Goal: Find specific page/section: Find specific page/section

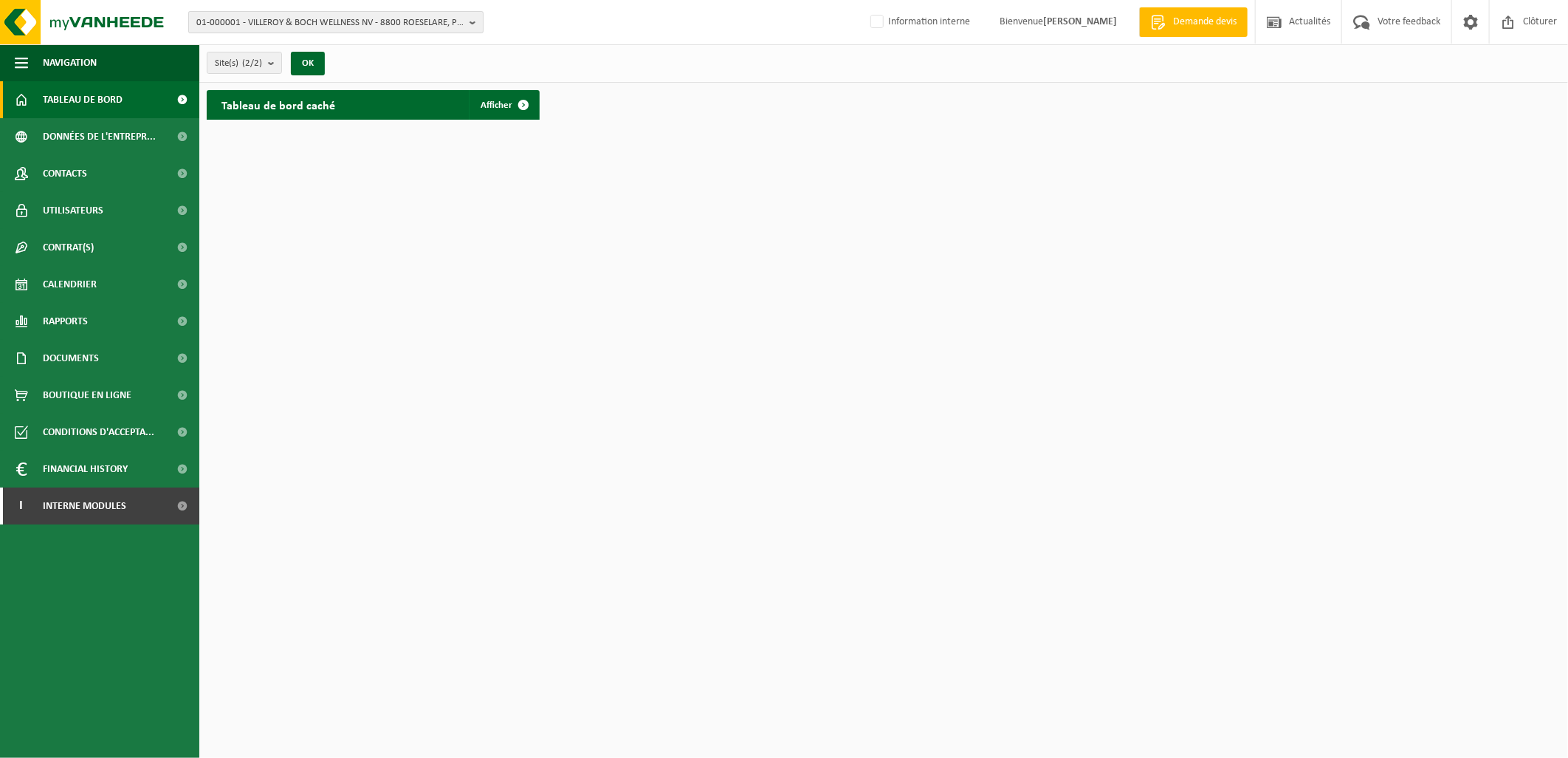
click at [239, 21] on span "01-000001 - VILLEROY & BOCH WELLNESS NV - 8800 ROESELARE, POPULIERSTRAAT 1" at bounding box center [330, 23] width 268 height 22
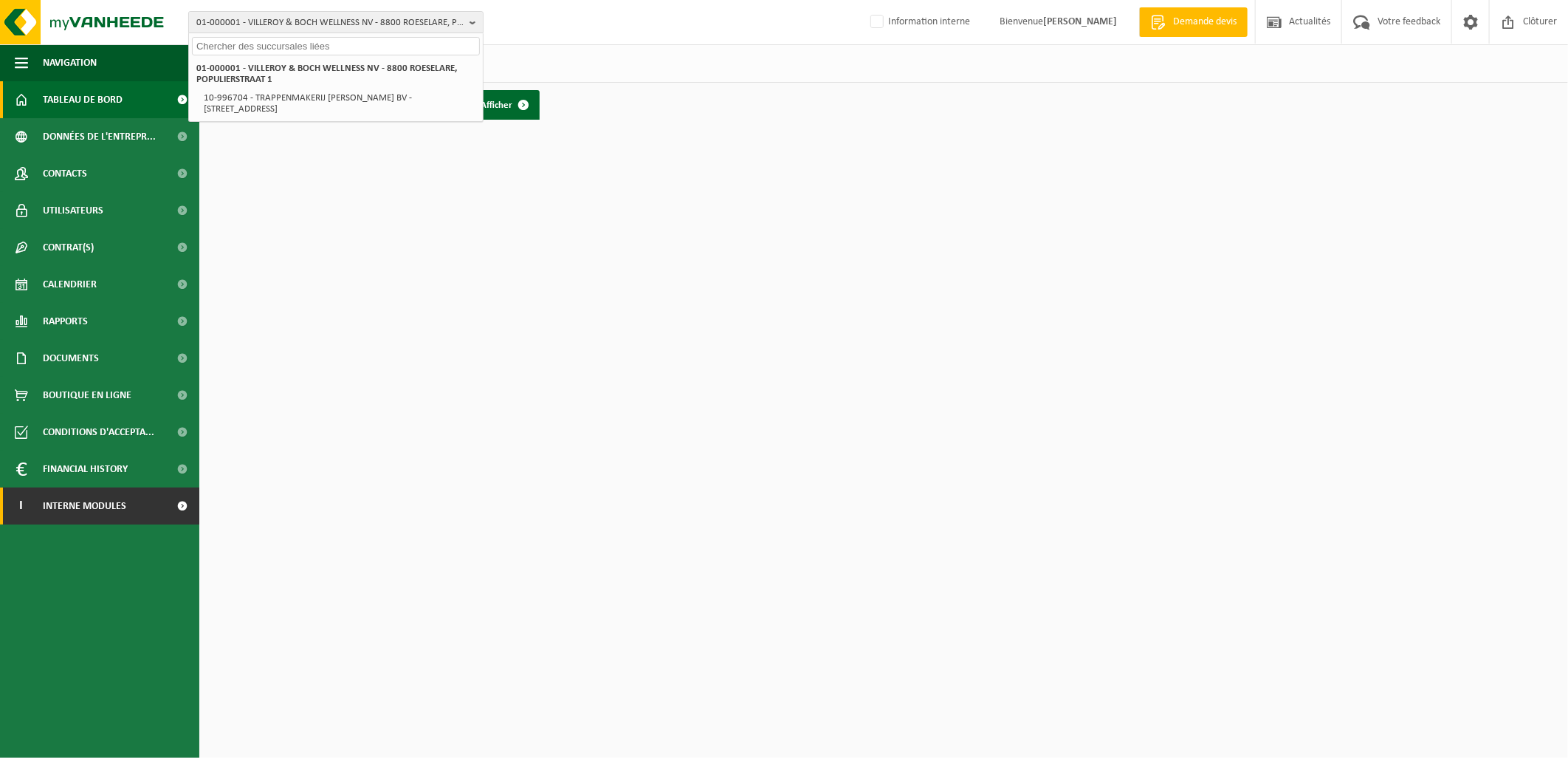
click at [62, 505] on span "Interne modules" at bounding box center [84, 506] width 83 height 37
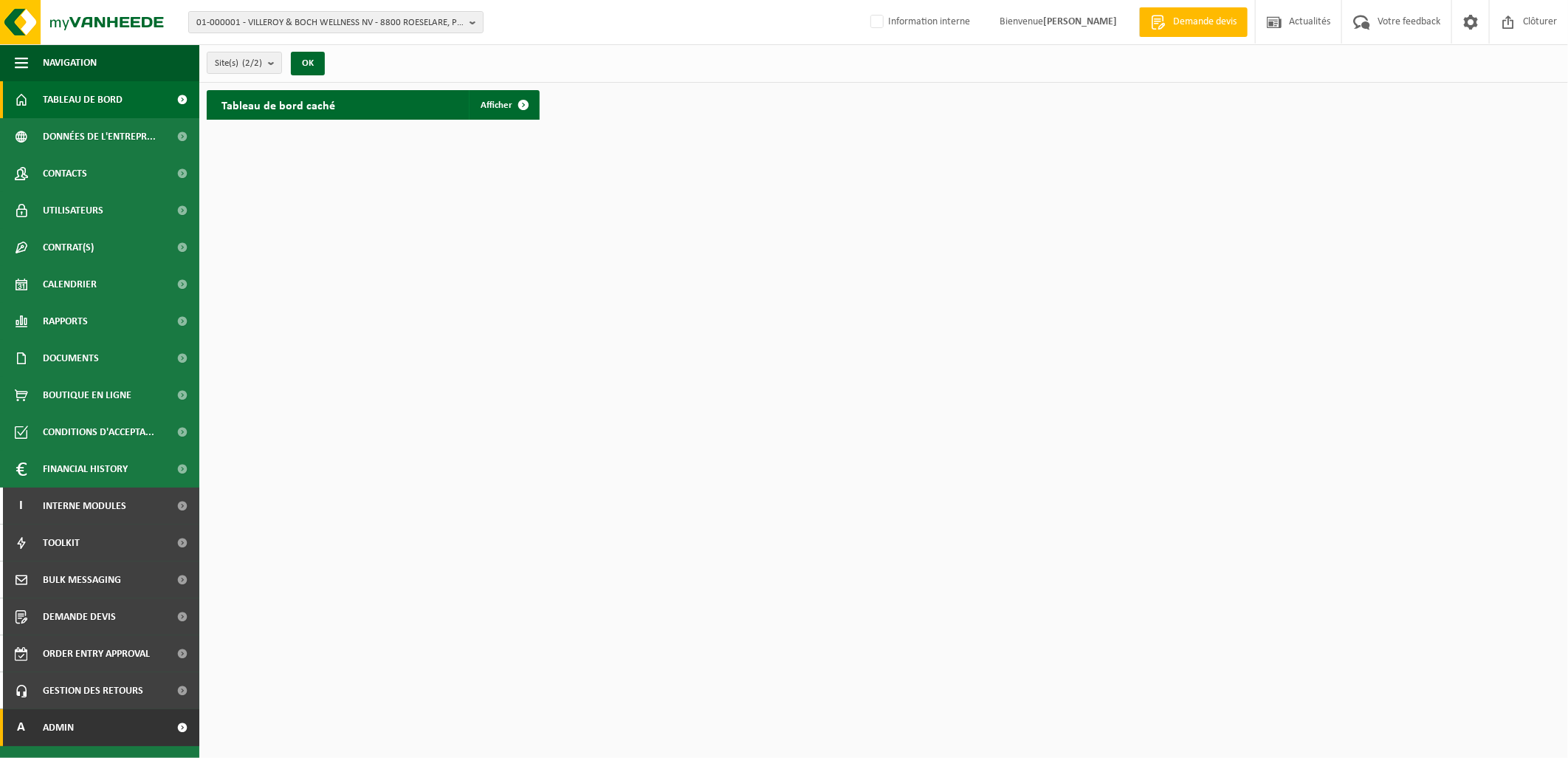
click at [86, 731] on link "A Admin" at bounding box center [100, 728] width 199 height 37
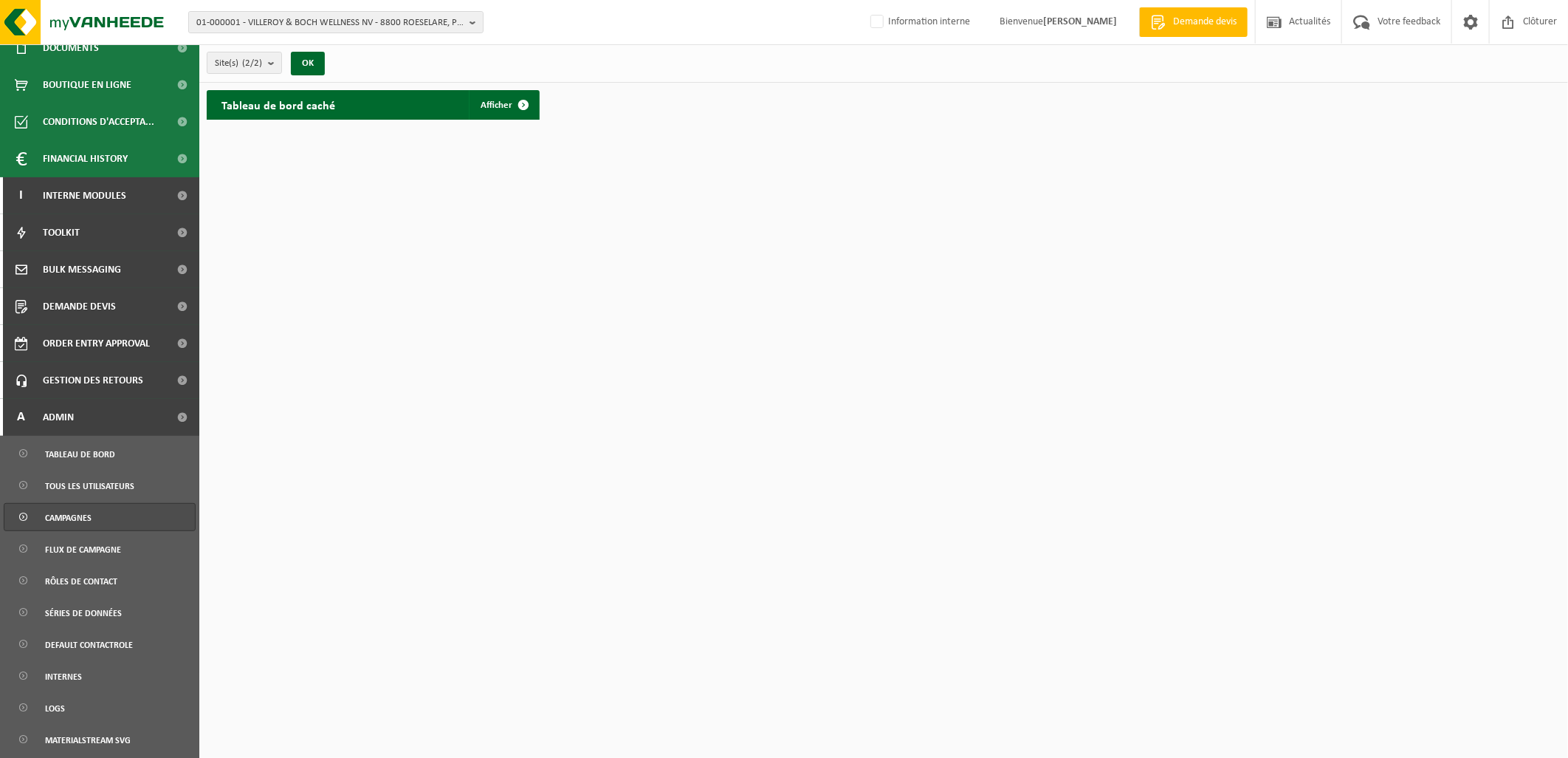
scroll to position [328, 0]
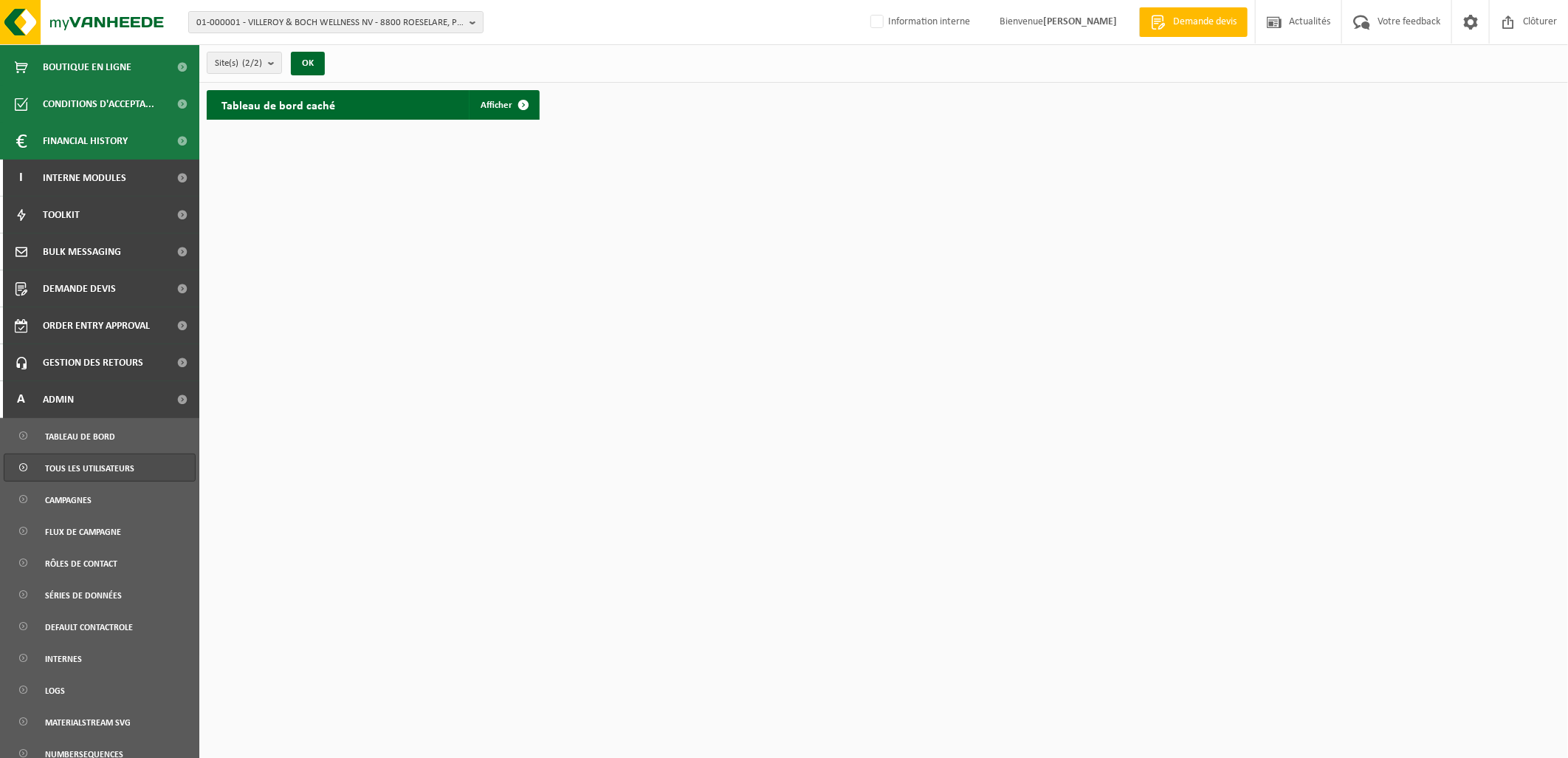
click at [98, 460] on span "Tous les utilisateurs" at bounding box center [90, 468] width 90 height 28
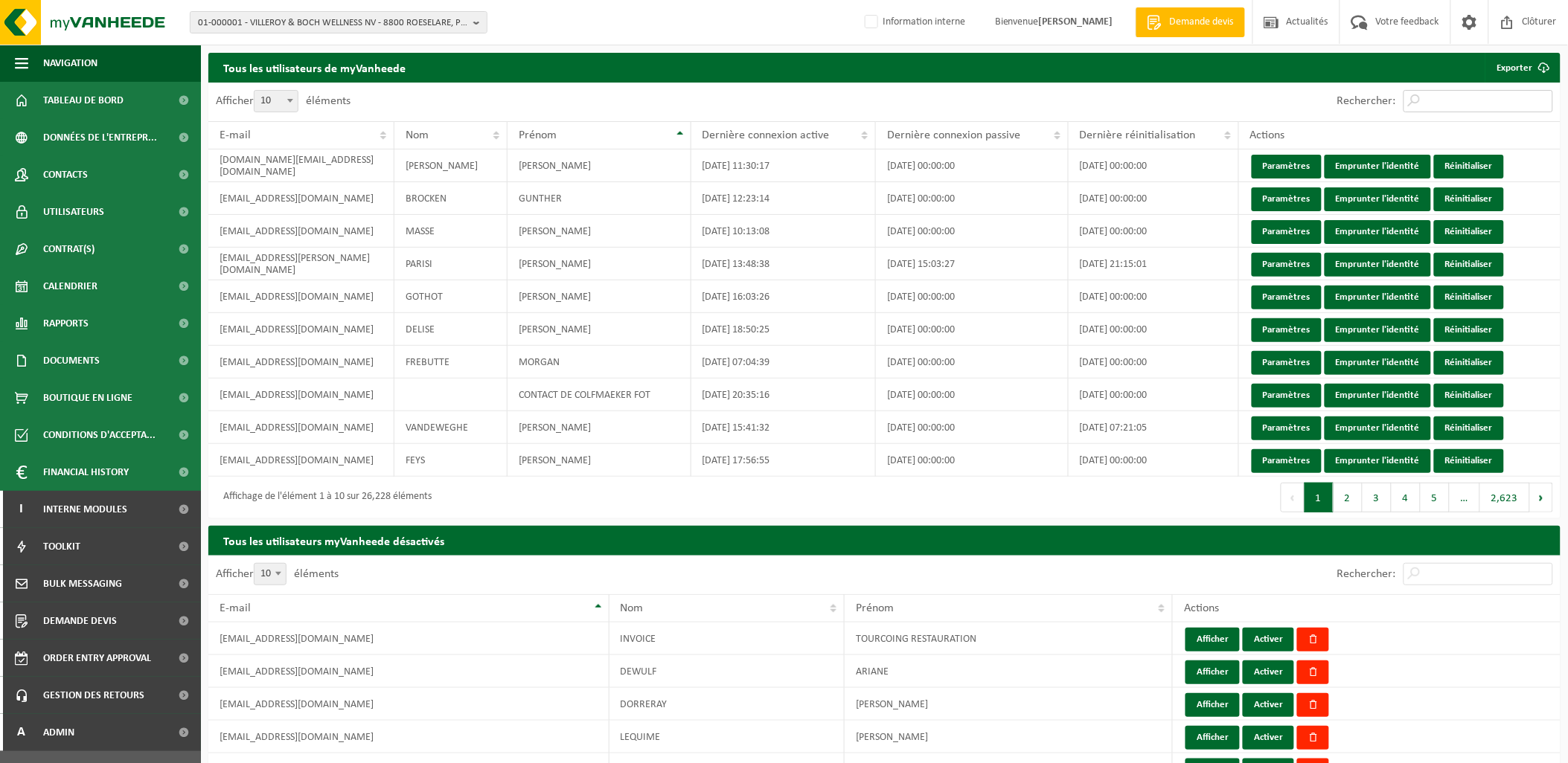
click at [1442, 107] on input "Rechercher:" at bounding box center [1478, 101] width 149 height 22
paste input "restaurantlacle39@gmail.com"
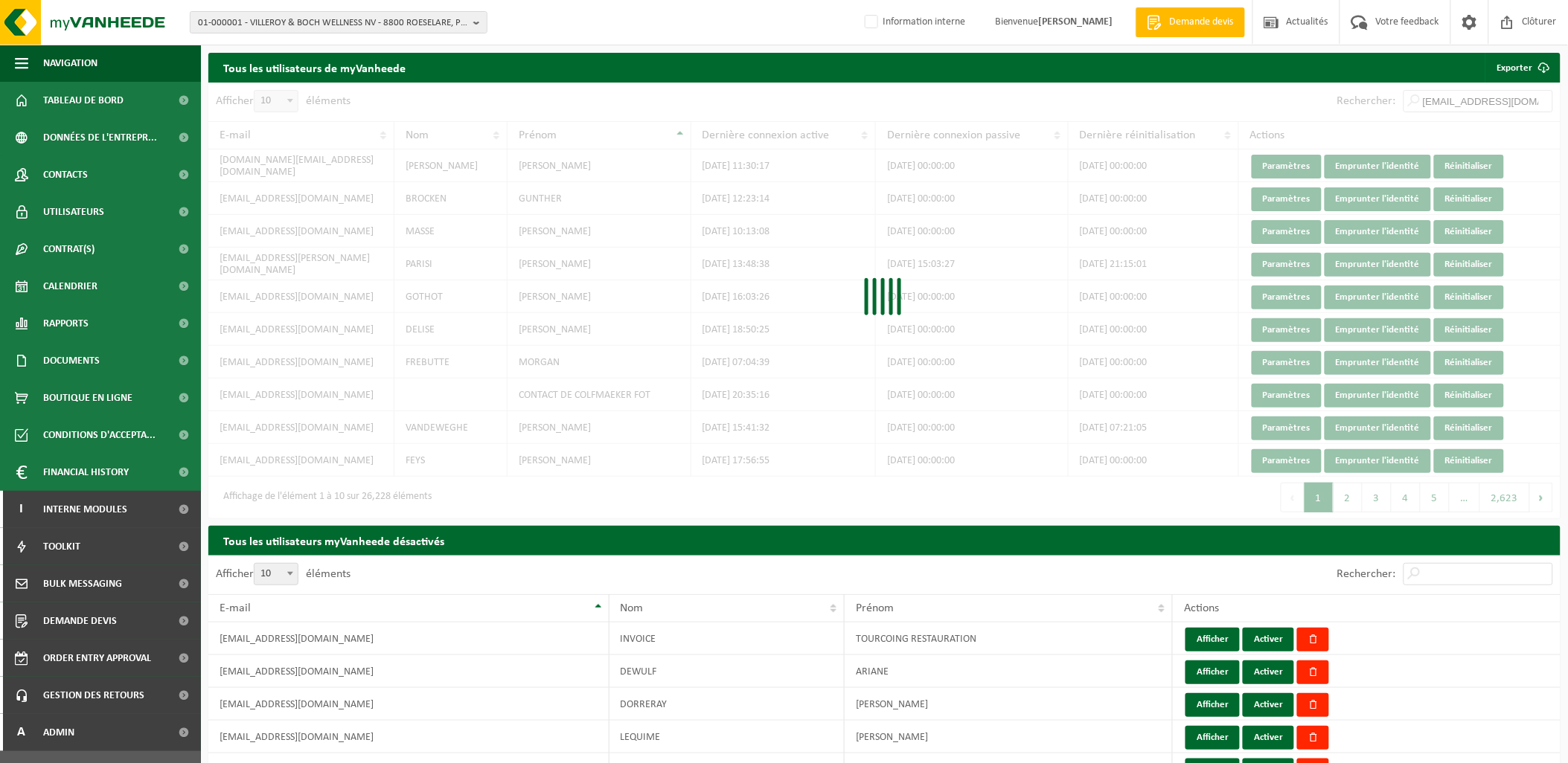
scroll to position [0, 19]
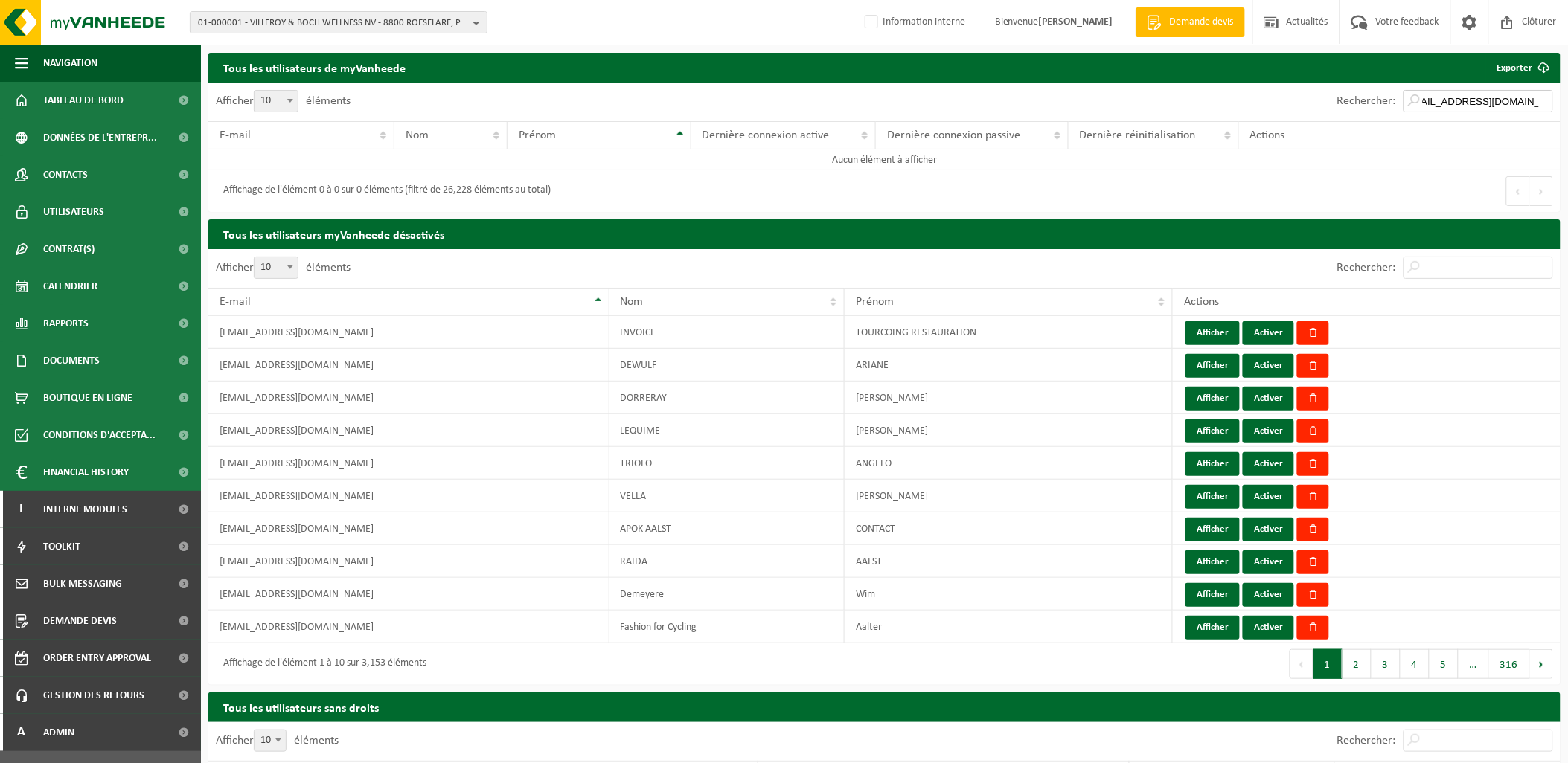
click at [1456, 104] on input "restaurantlacle39@gmail.com" at bounding box center [1478, 101] width 149 height 22
drag, startPoint x: 1431, startPoint y: 102, endPoint x: 1580, endPoint y: 61, distance: 154.5
click at [1431, 101] on input "restaurantlacle39@gmail.com" at bounding box center [1478, 101] width 149 height 22
type input "restaurantlacle39@gmail.com"
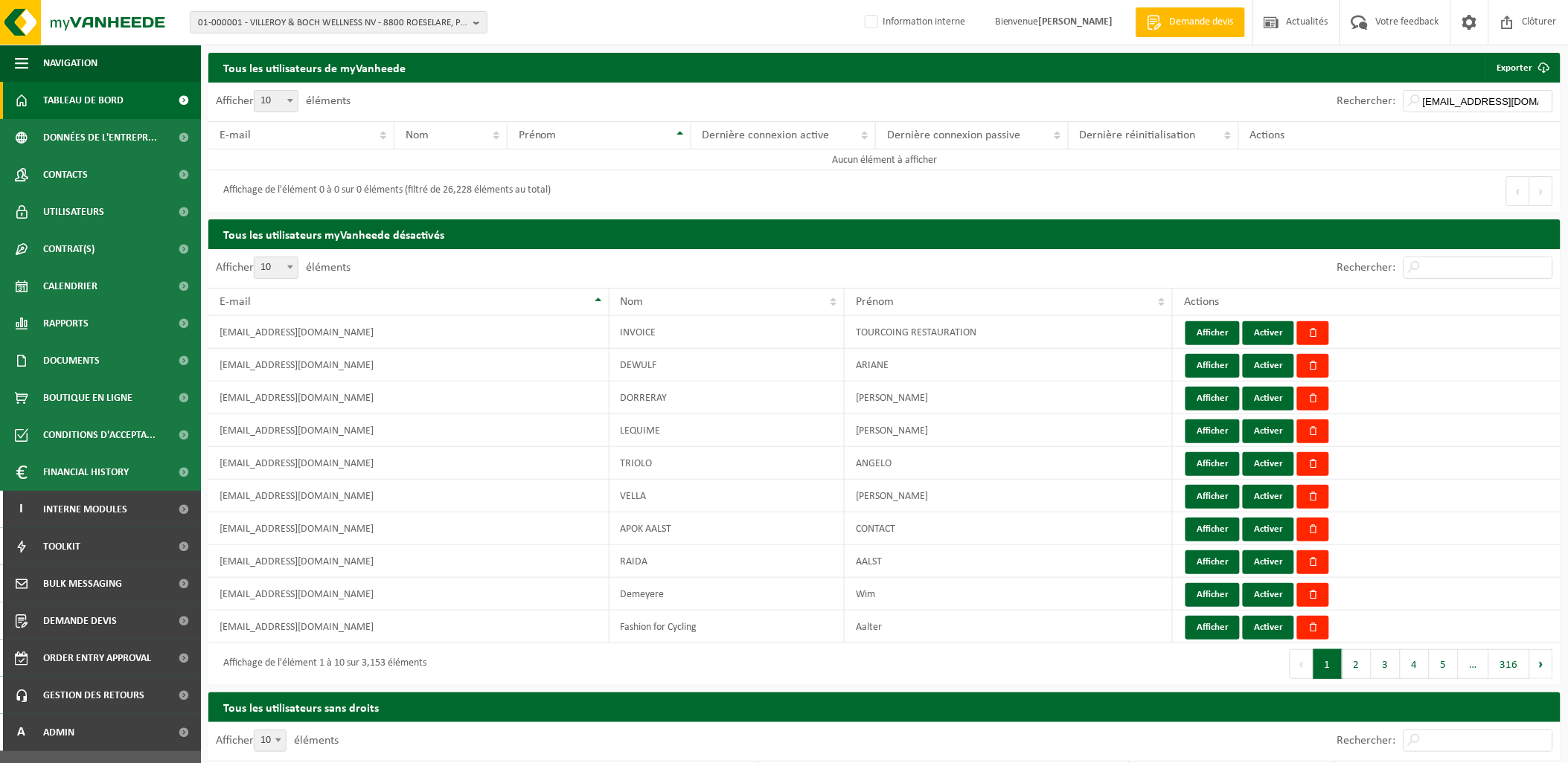
click at [62, 101] on span "Tableau de bord" at bounding box center [83, 100] width 80 height 37
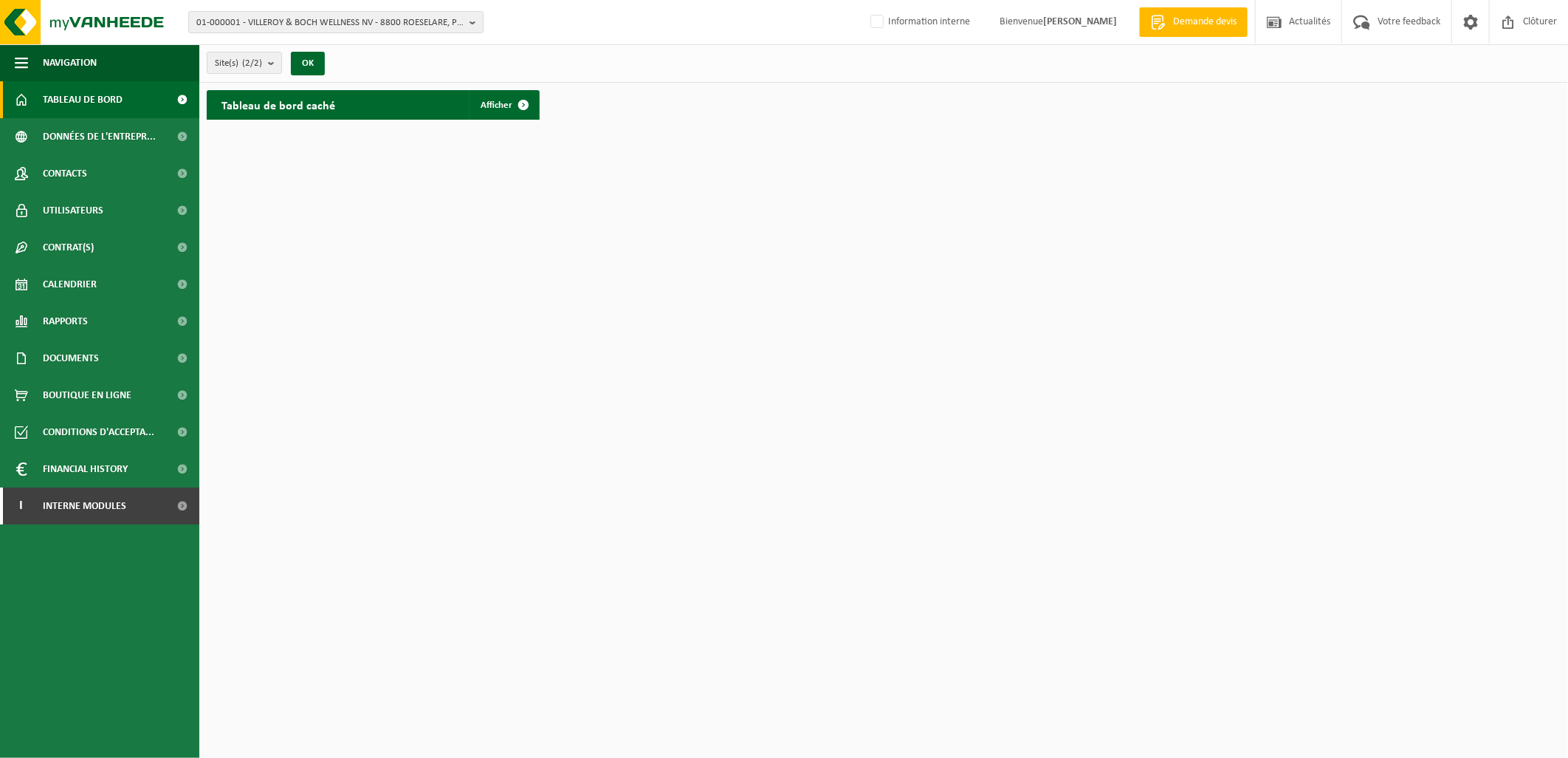
click at [676, 329] on html "01-000001 - VILLEROY & BOCH WELLNESS NV - 8800 ROESELARE, POPULIERSTRAAT 1 01-0…" at bounding box center [784, 379] width 1568 height 758
click at [273, 23] on span "01-000001 - VILLEROY & BOCH WELLNESS NV - 8800 ROESELARE, POPULIERSTRAAT 1" at bounding box center [330, 23] width 268 height 22
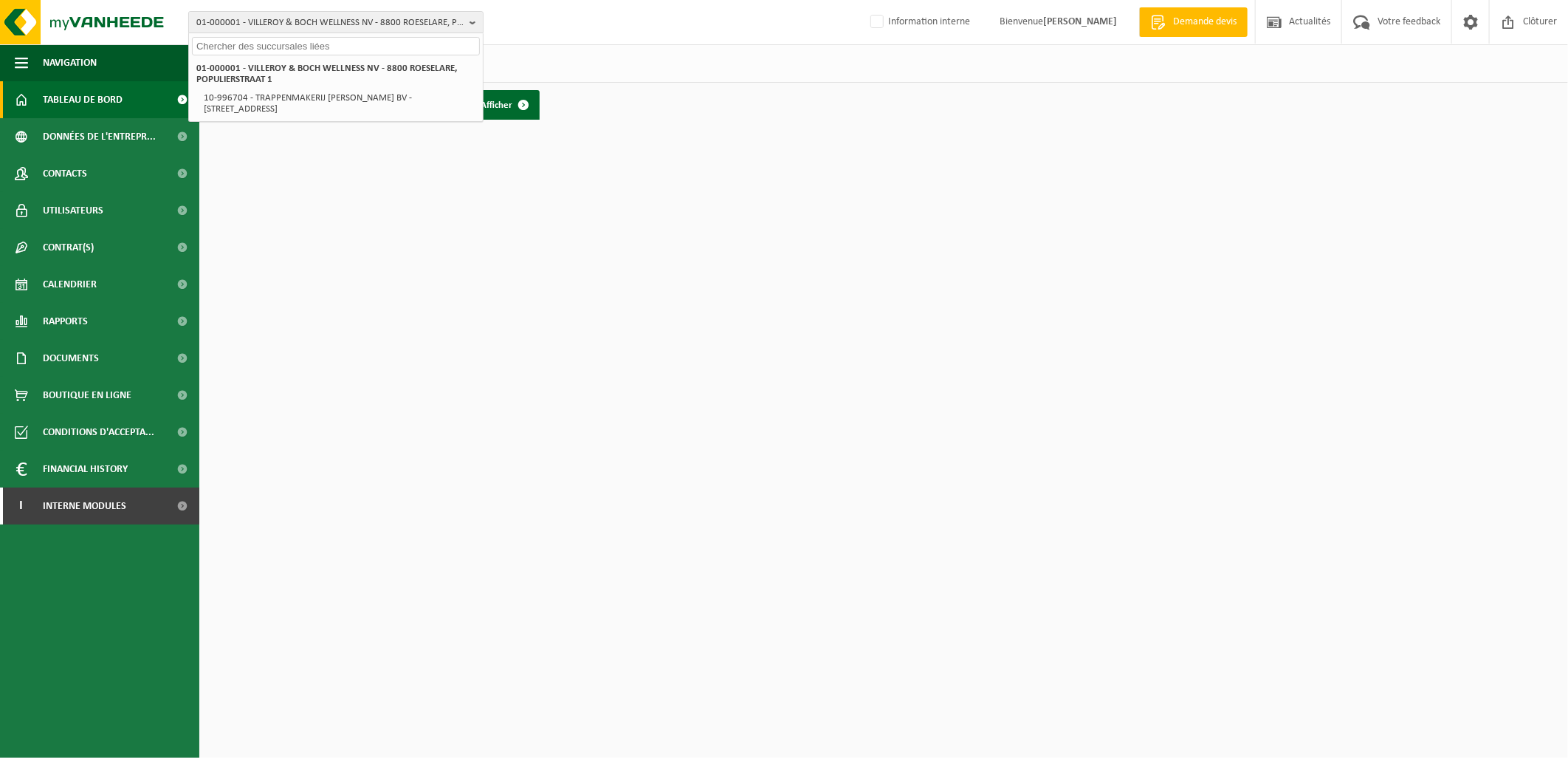
click at [261, 35] on div at bounding box center [336, 44] width 294 height 23
click at [252, 50] on input "text" at bounding box center [335, 46] width 288 height 18
paste input "Clé Société JOES"
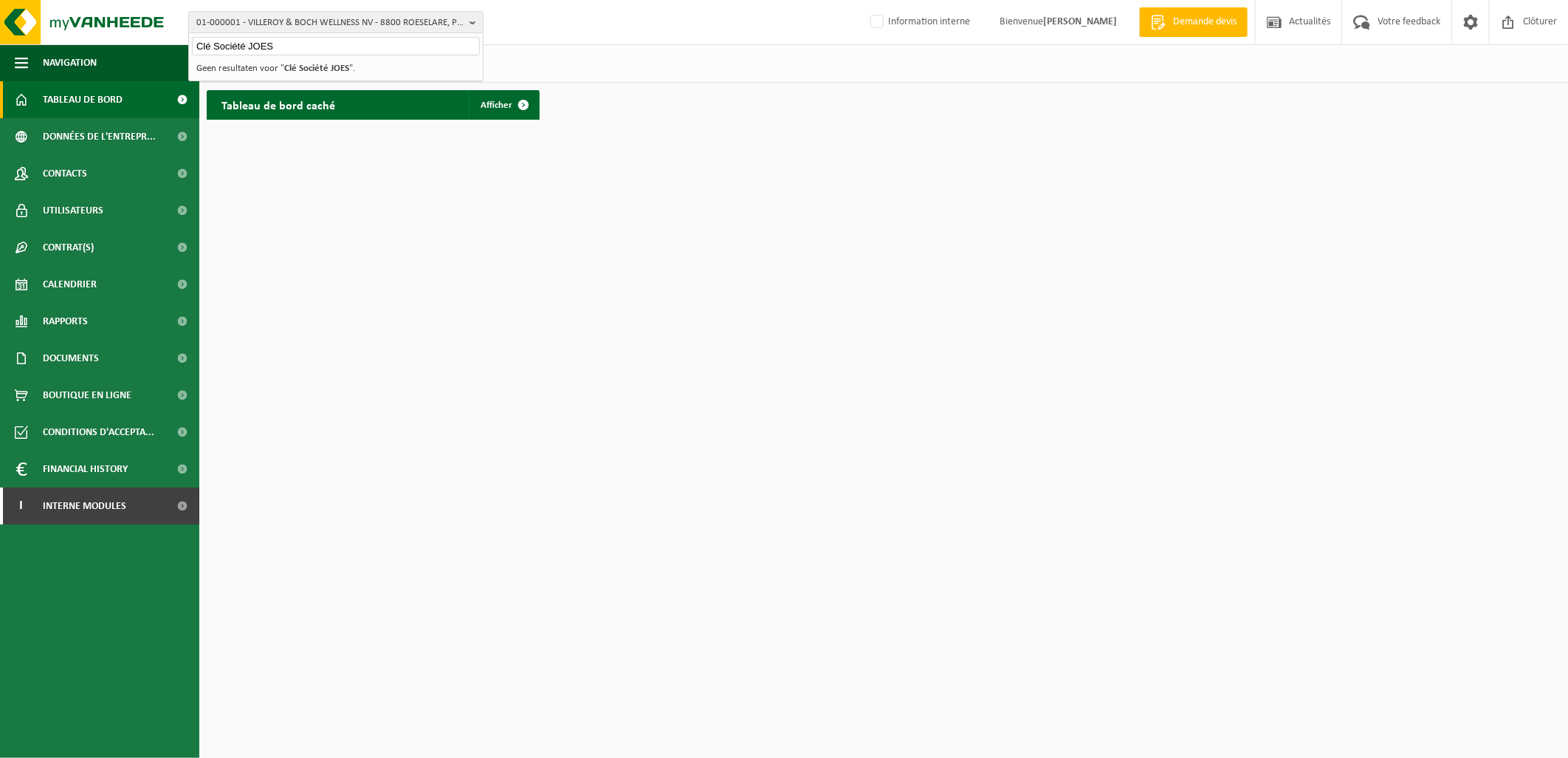
click at [291, 47] on input "Clé Société JOES" at bounding box center [335, 46] width 288 height 18
type input "Clé Société JOES"
drag, startPoint x: 290, startPoint y: 42, endPoint x: 171, endPoint y: 52, distance: 119.4
click at [171, 52] on div "01-000001 - VILLEROY & BOCH WELLNESS NV - 8800 ROESELARE, POPULIERSTRAAT 1 Clé …" at bounding box center [784, 63] width 1568 height 127
click at [256, 20] on span "01-000001 - VILLEROY & BOCH WELLNESS NV - 8800 ROESELARE, POPULIERSTRAAT 1" at bounding box center [330, 23] width 268 height 22
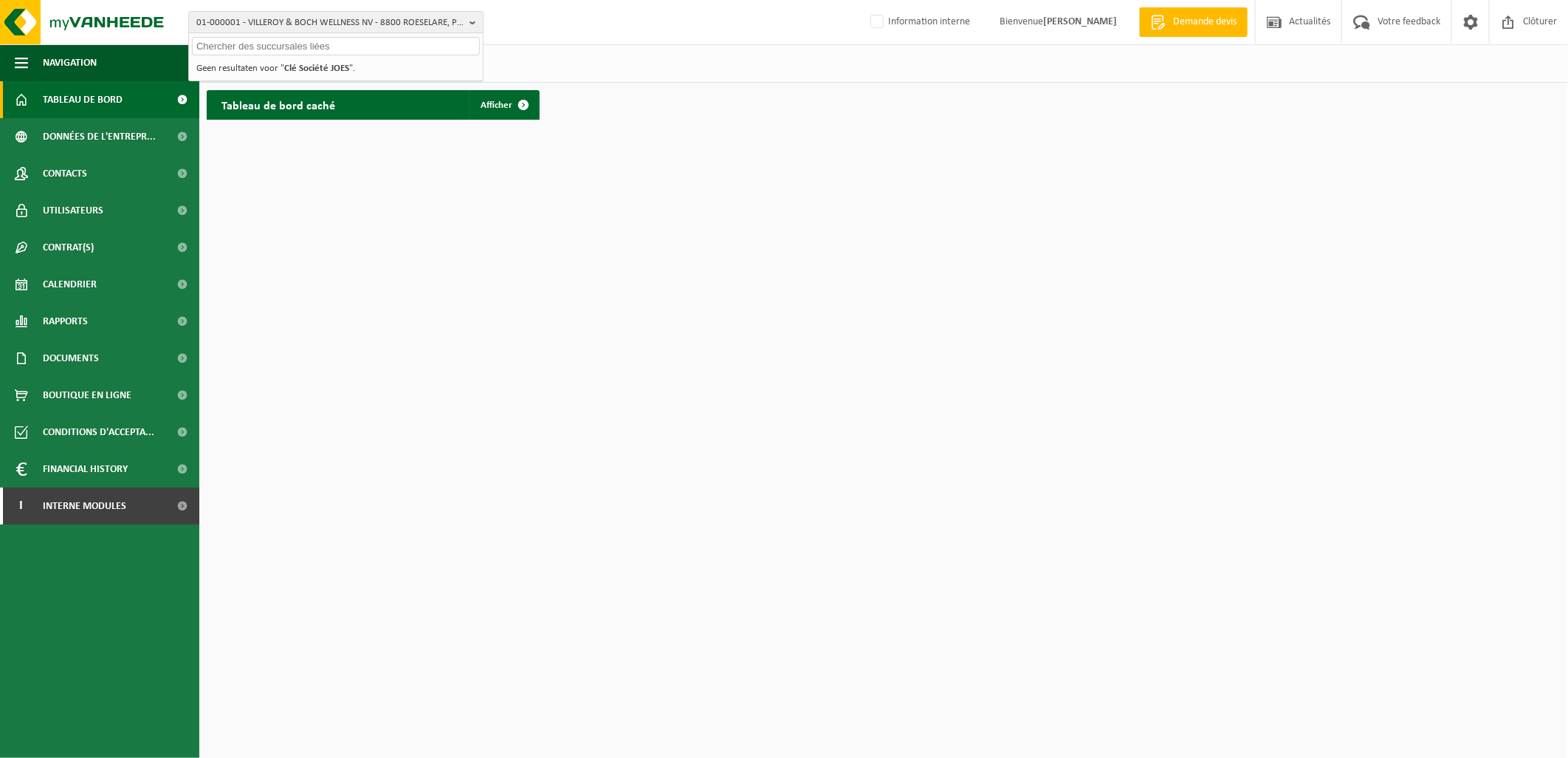
click at [257, 43] on input "text" at bounding box center [335, 46] width 288 height 18
paste input "10-896208"
type input "10-896208"
click at [282, 68] on strong "10-896208 - ETIENNE DEWALLE - 7950 CHIÈVRES, RUE SAINT-CHRISTOPHE 9" at bounding box center [328, 68] width 263 height 11
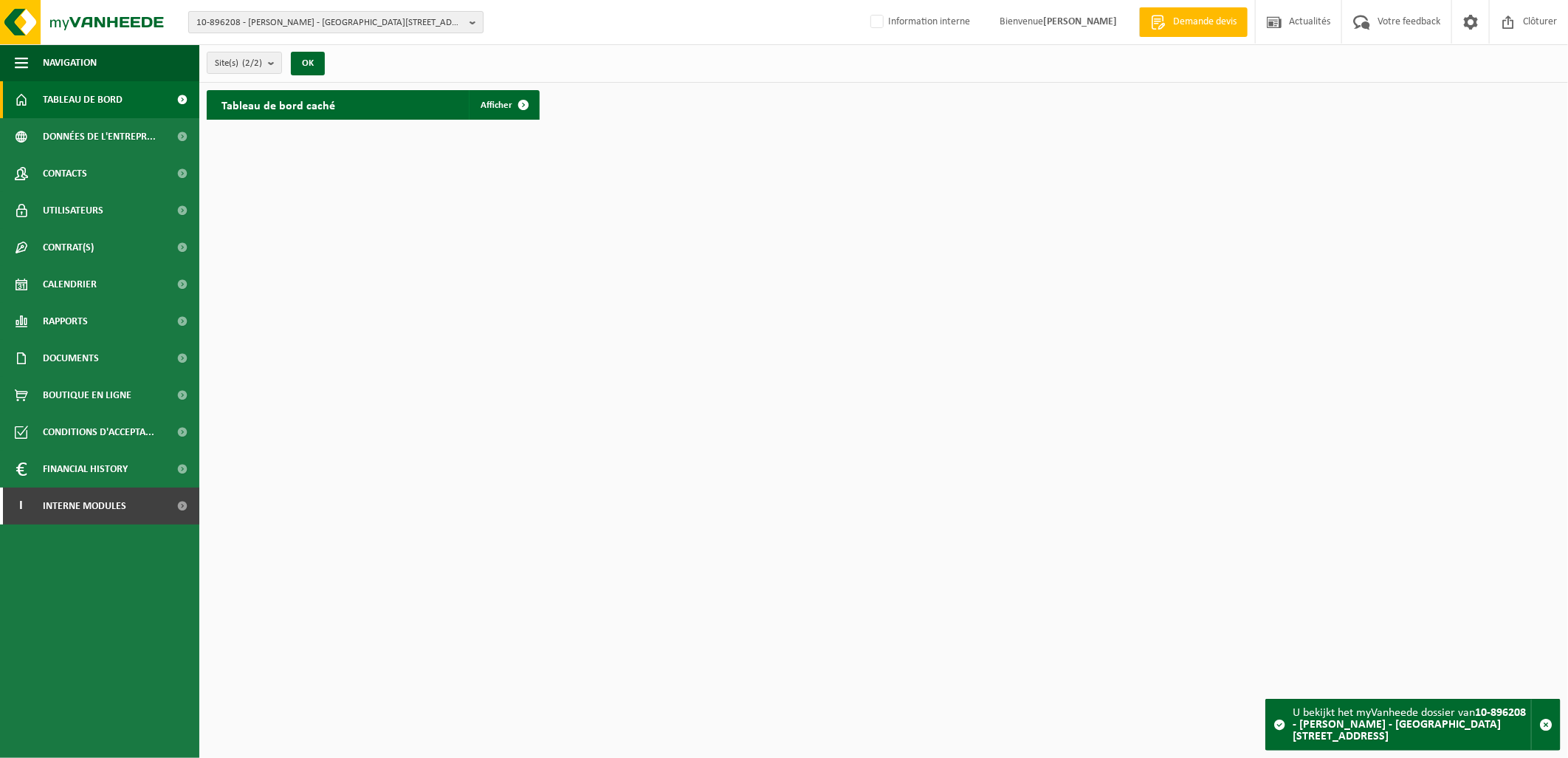
click at [358, 24] on span "10-896208 - [PERSON_NAME] - [GEOGRAPHIC_DATA][STREET_ADDRESS]" at bounding box center [330, 23] width 268 height 22
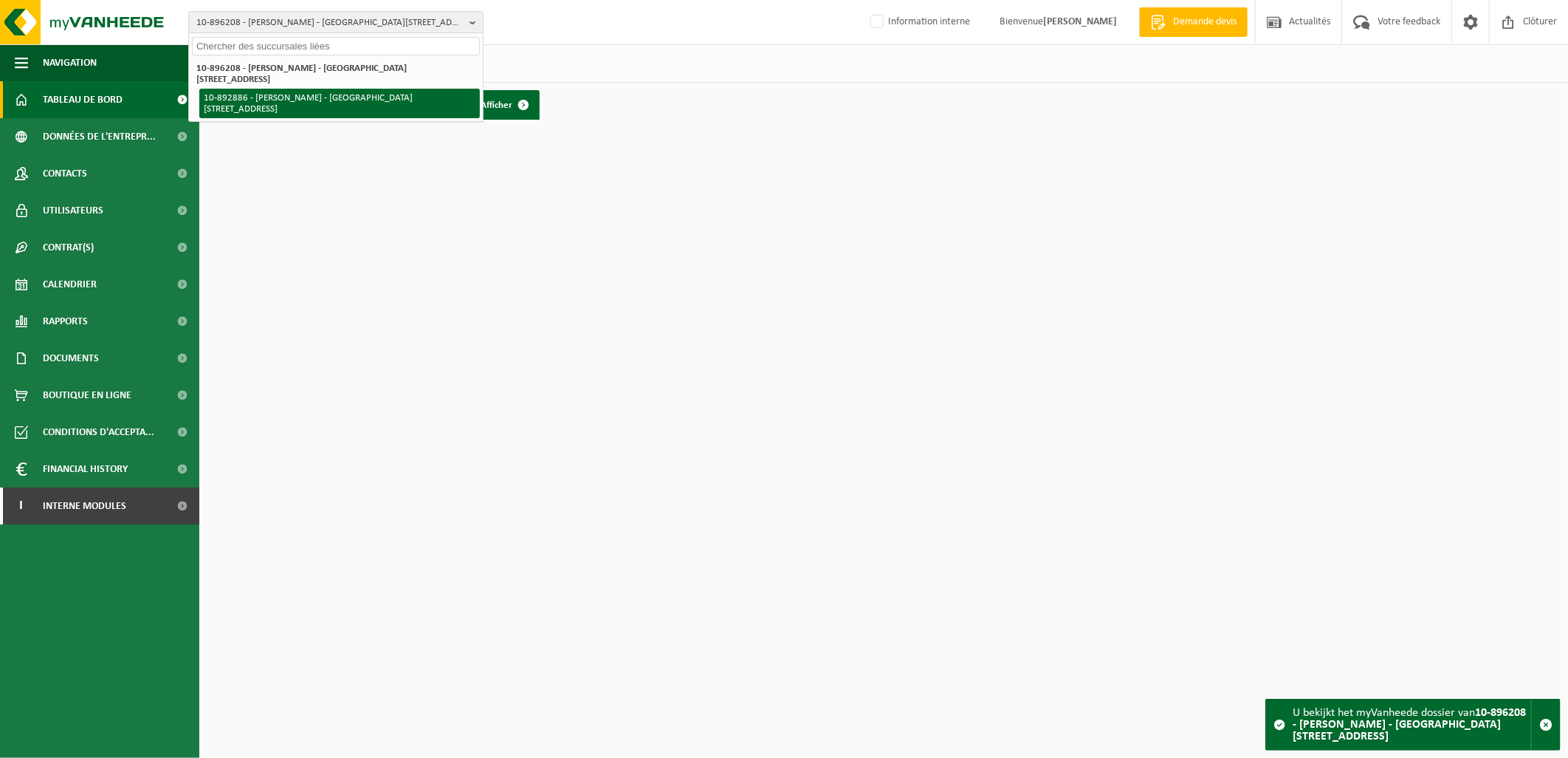
click at [382, 103] on li "10-892886 - ETIENNE DEWALLE - 7950 GROSAGE, RUE SAINT CHRISTOPHE 9" at bounding box center [339, 103] width 281 height 29
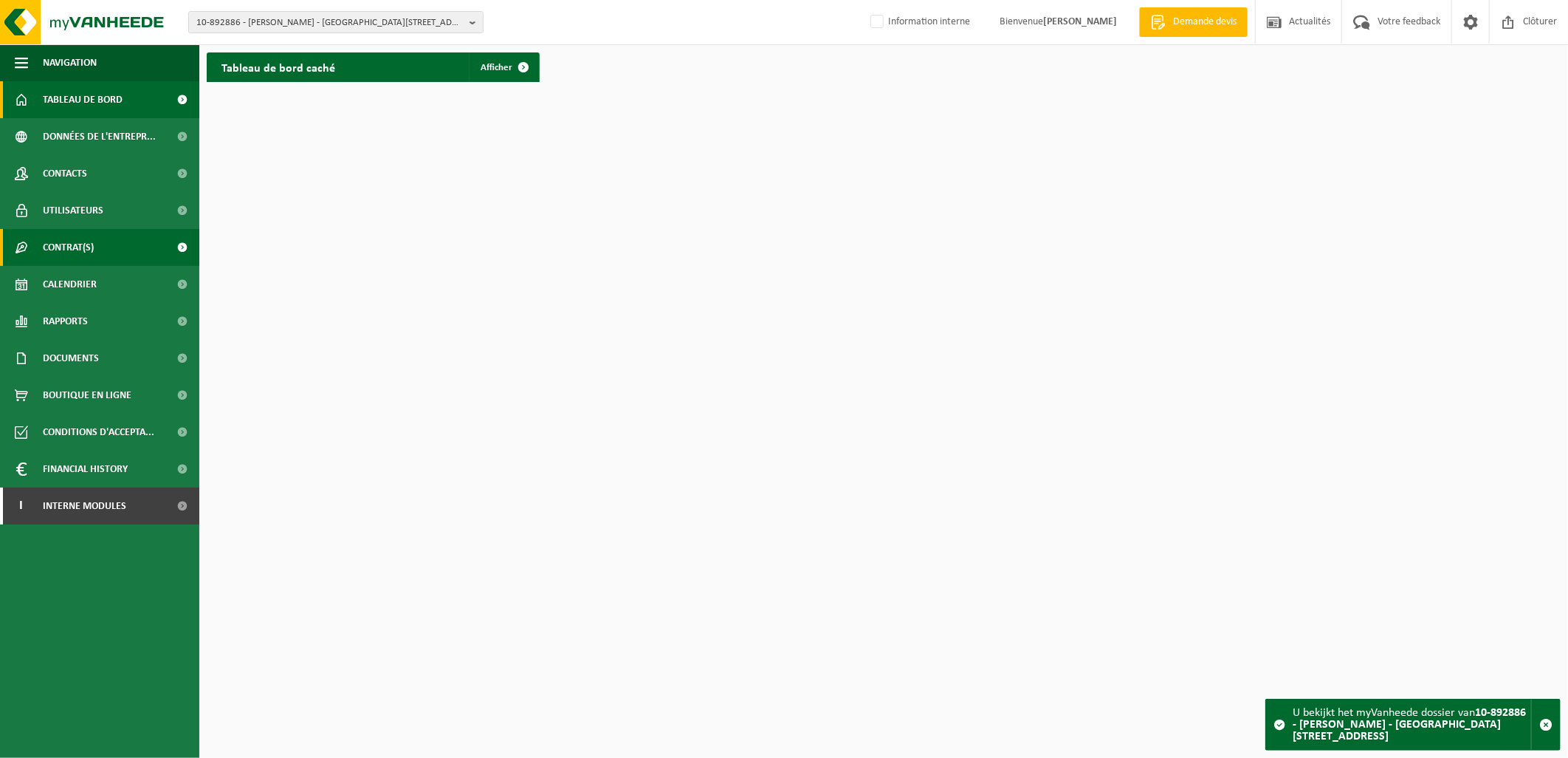
click at [86, 239] on span "Contrat(s)" at bounding box center [69, 247] width 51 height 37
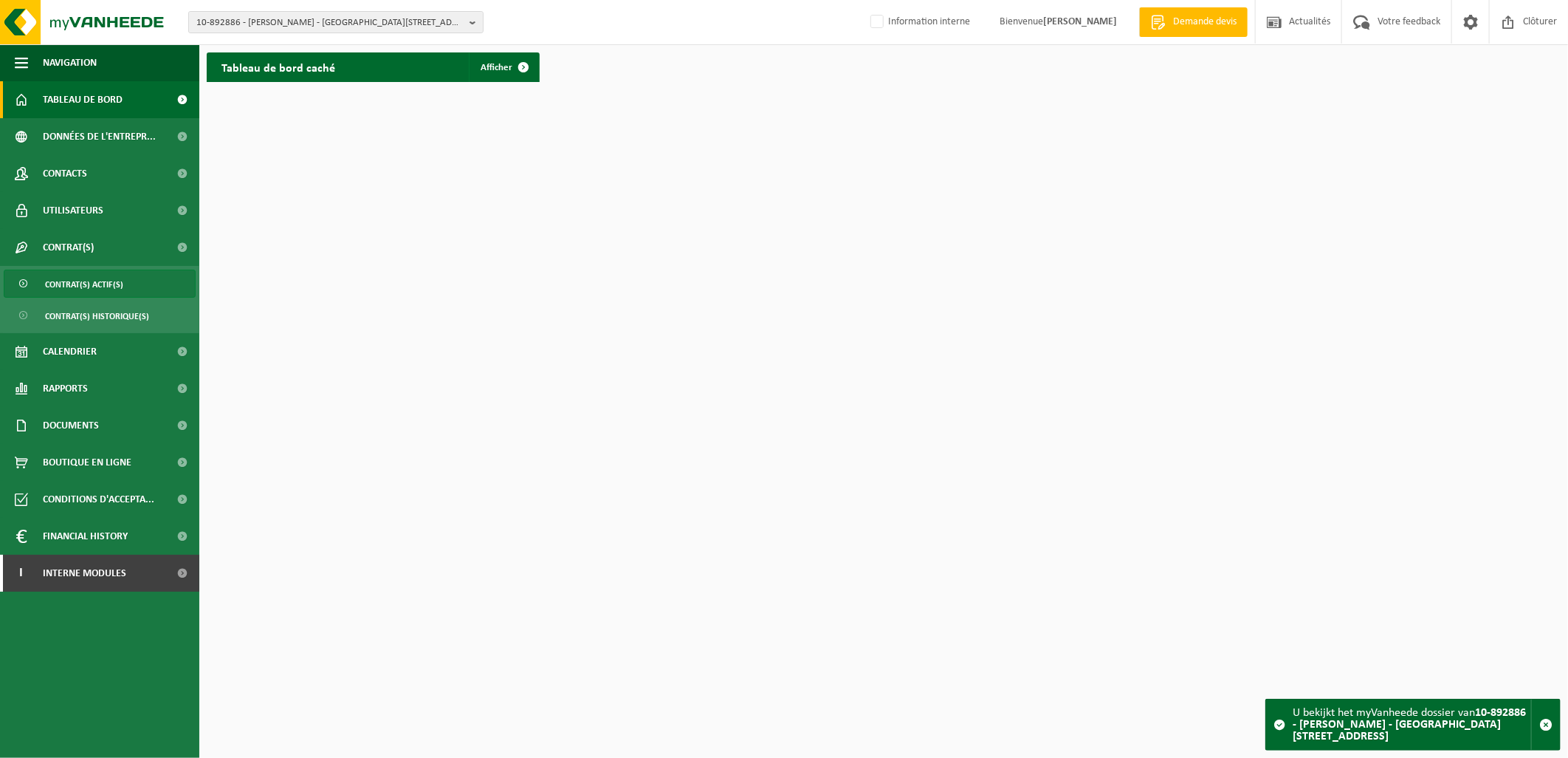
click at [93, 281] on span "Contrat(s) actif(s)" at bounding box center [84, 284] width 79 height 28
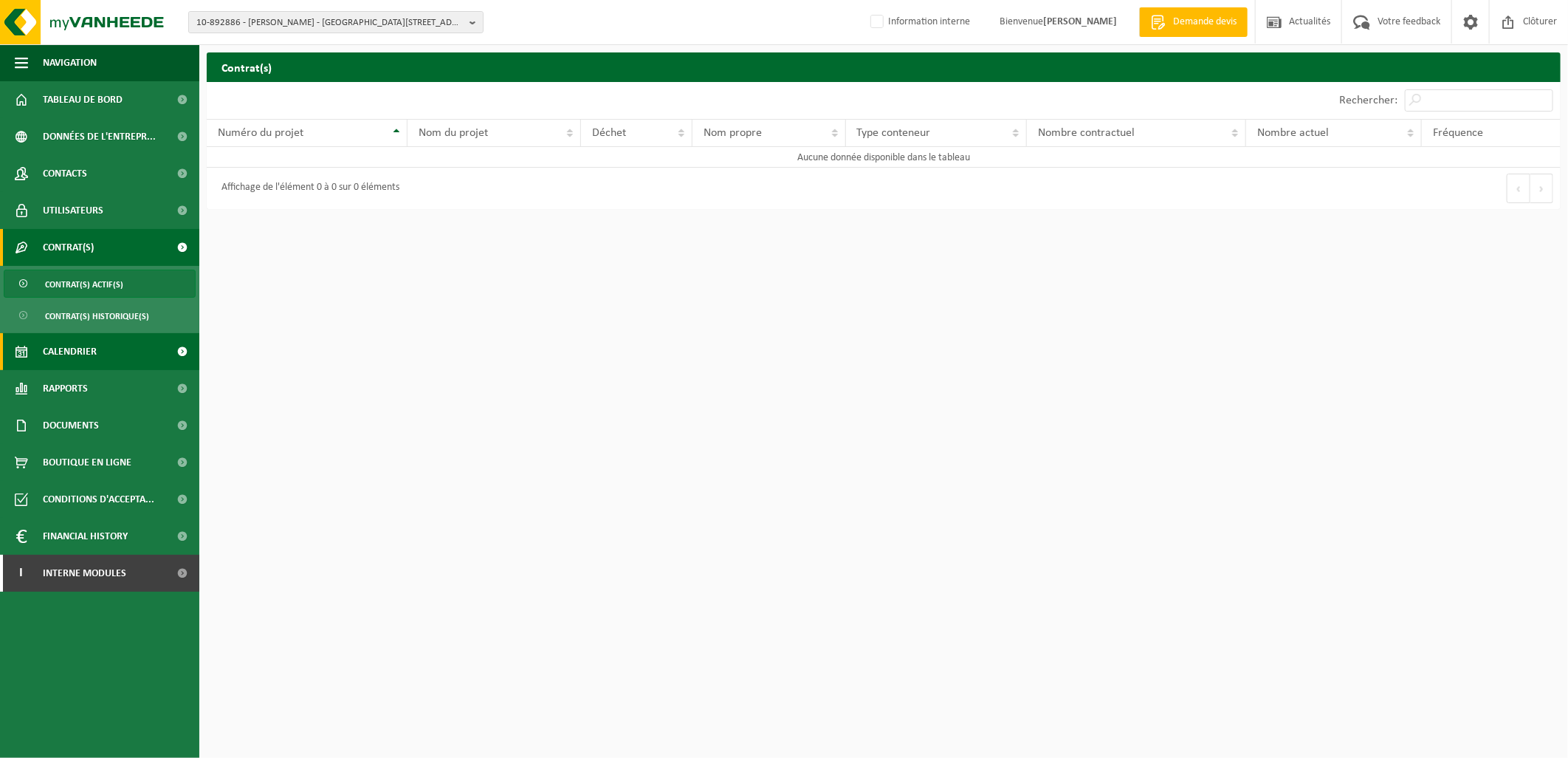
click at [111, 347] on link "Calendrier" at bounding box center [100, 351] width 199 height 37
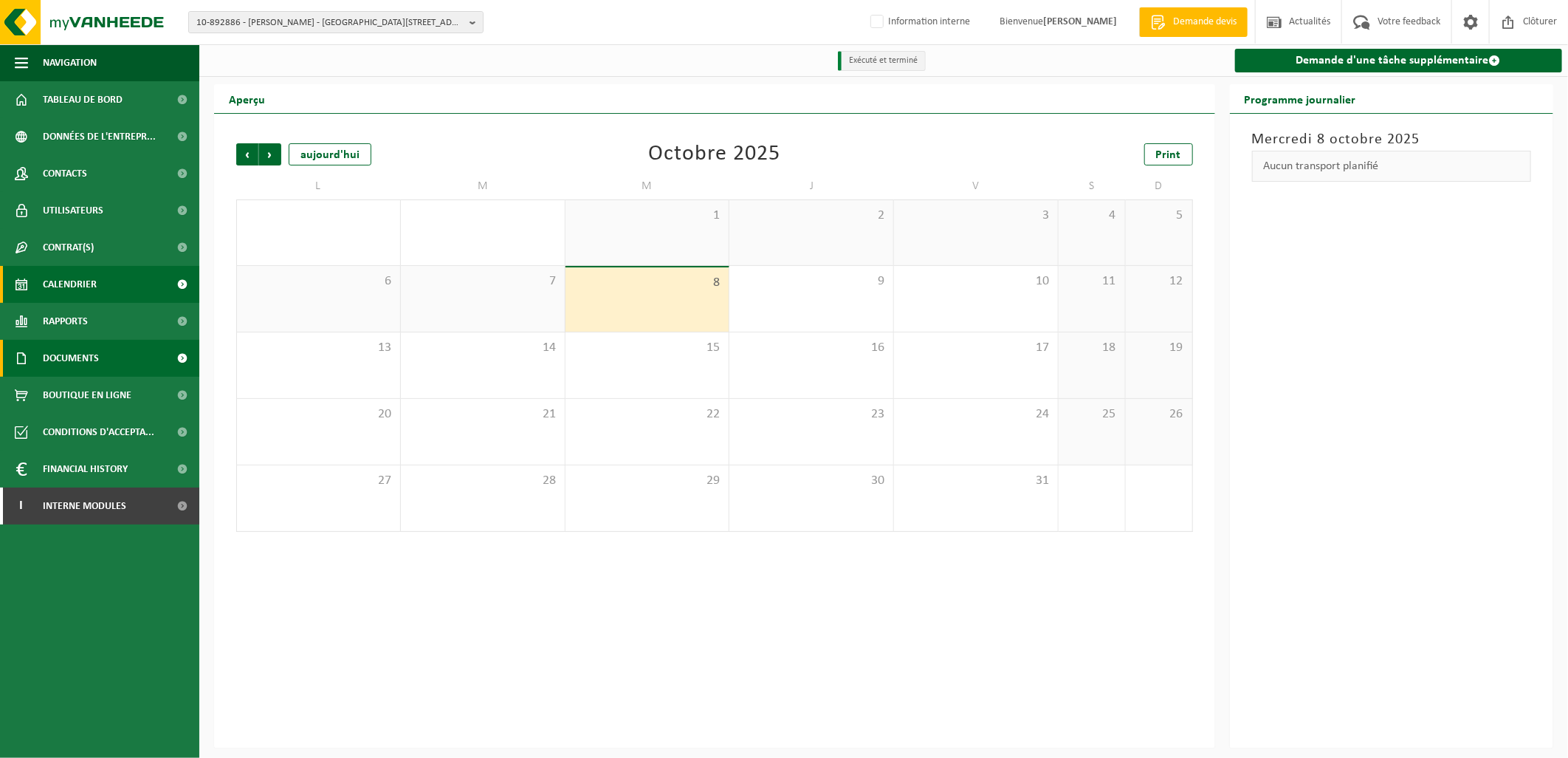
click at [101, 358] on link "Documents" at bounding box center [100, 358] width 199 height 37
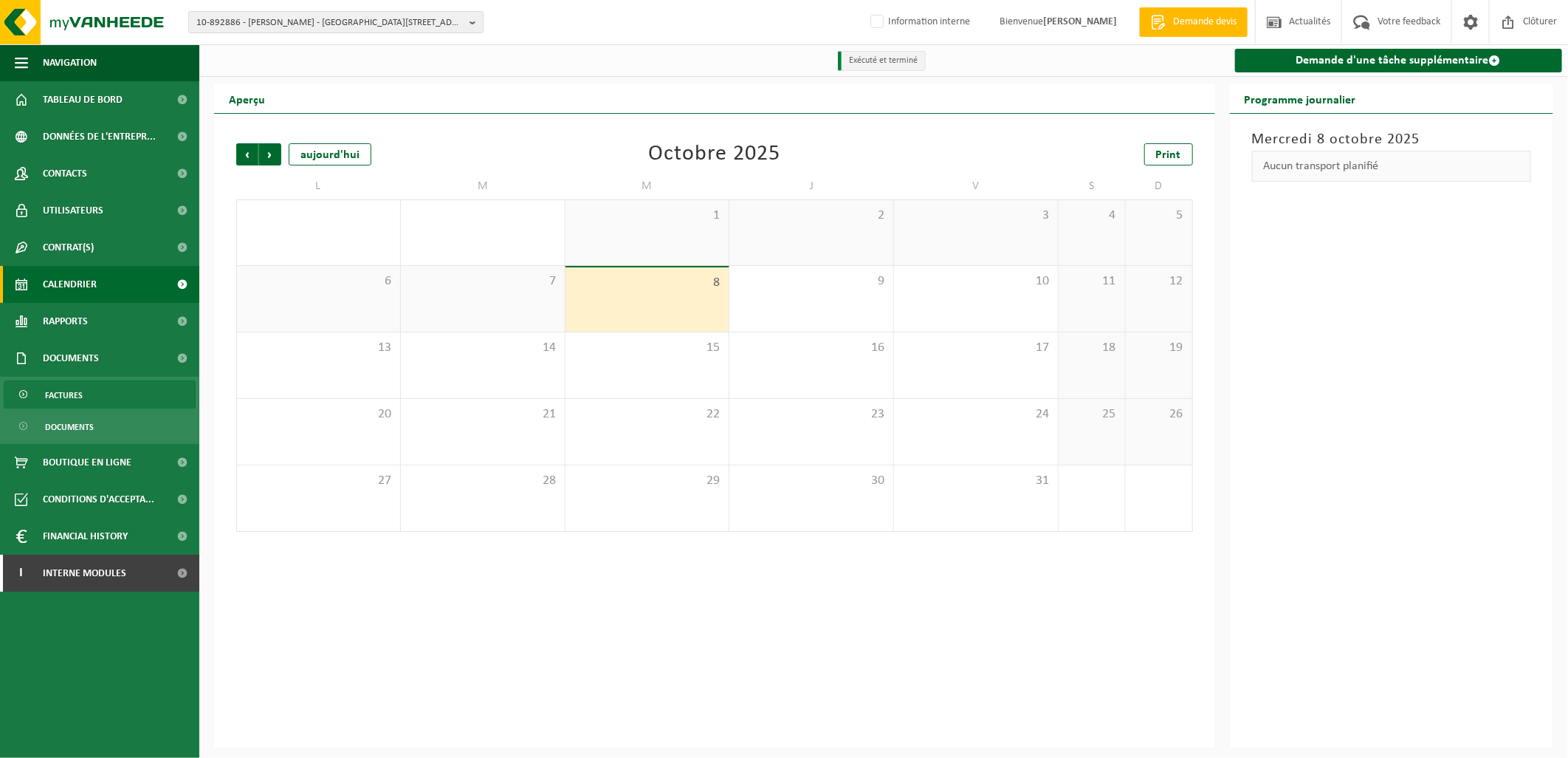
click at [99, 394] on link "Factures" at bounding box center [100, 394] width 192 height 28
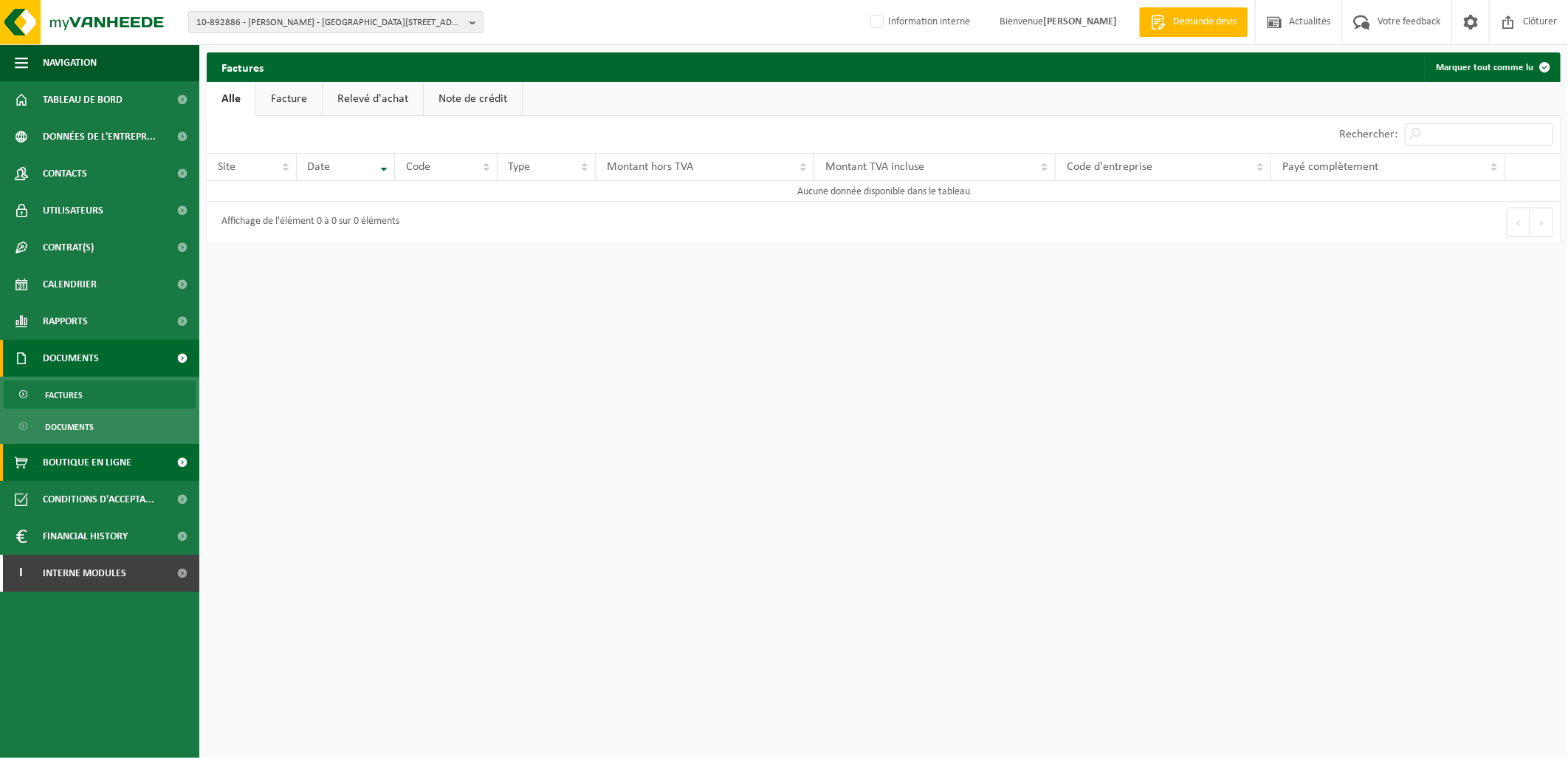
click at [110, 461] on span "Boutique en ligne" at bounding box center [87, 463] width 89 height 37
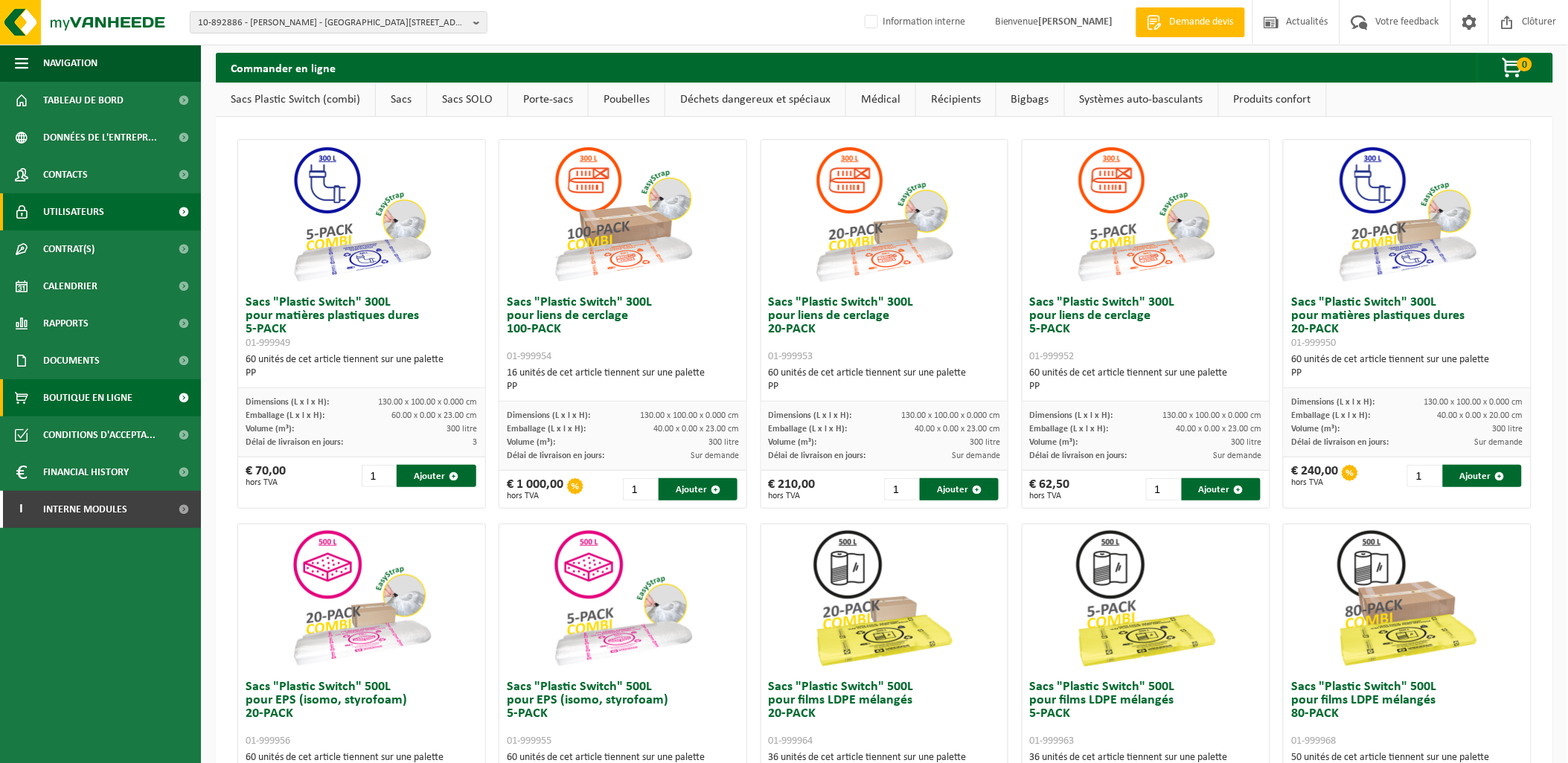
click at [91, 219] on span "Utilisateurs" at bounding box center [74, 212] width 61 height 37
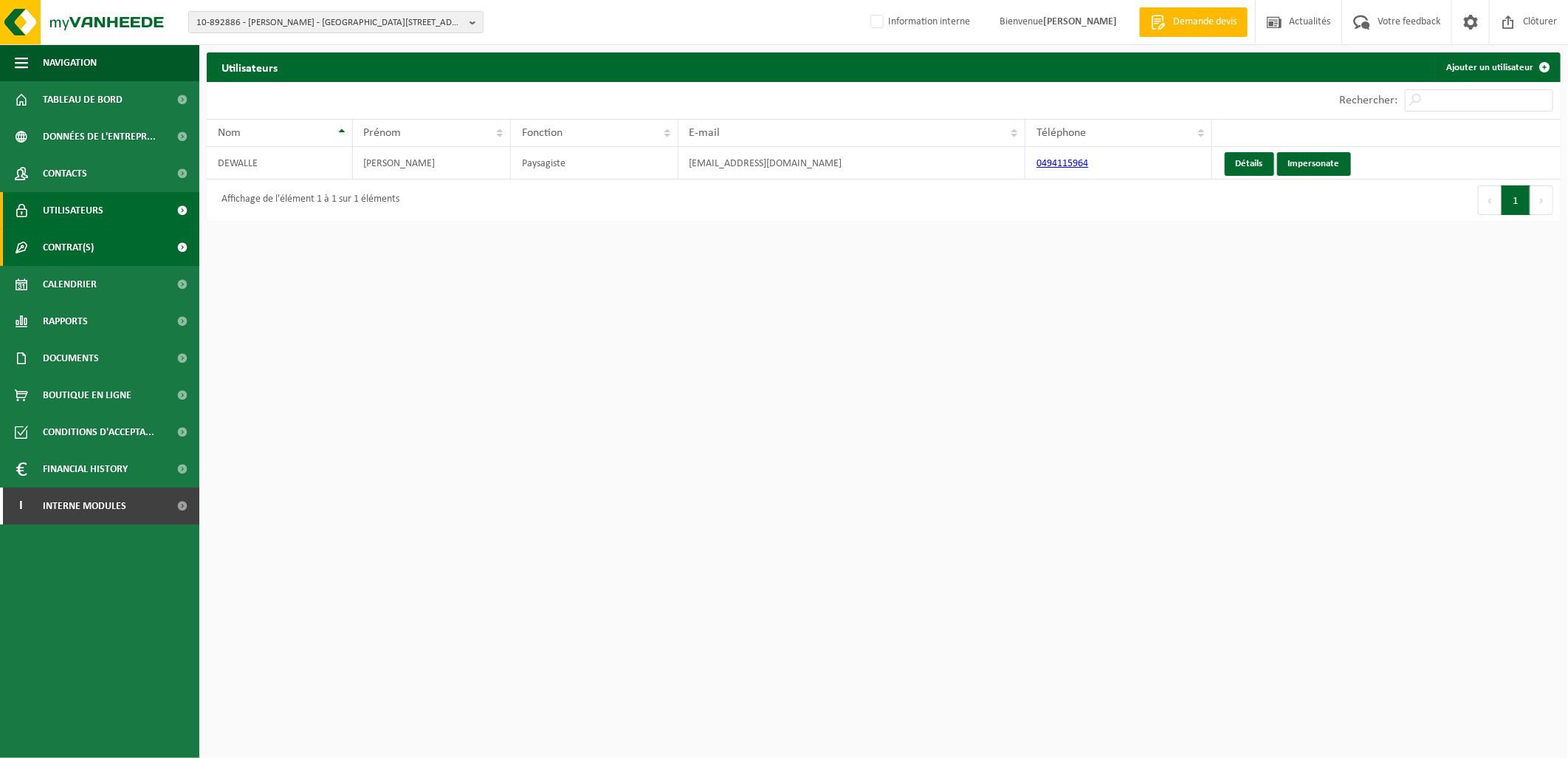
click at [87, 260] on span "Contrat(s)" at bounding box center [69, 247] width 51 height 37
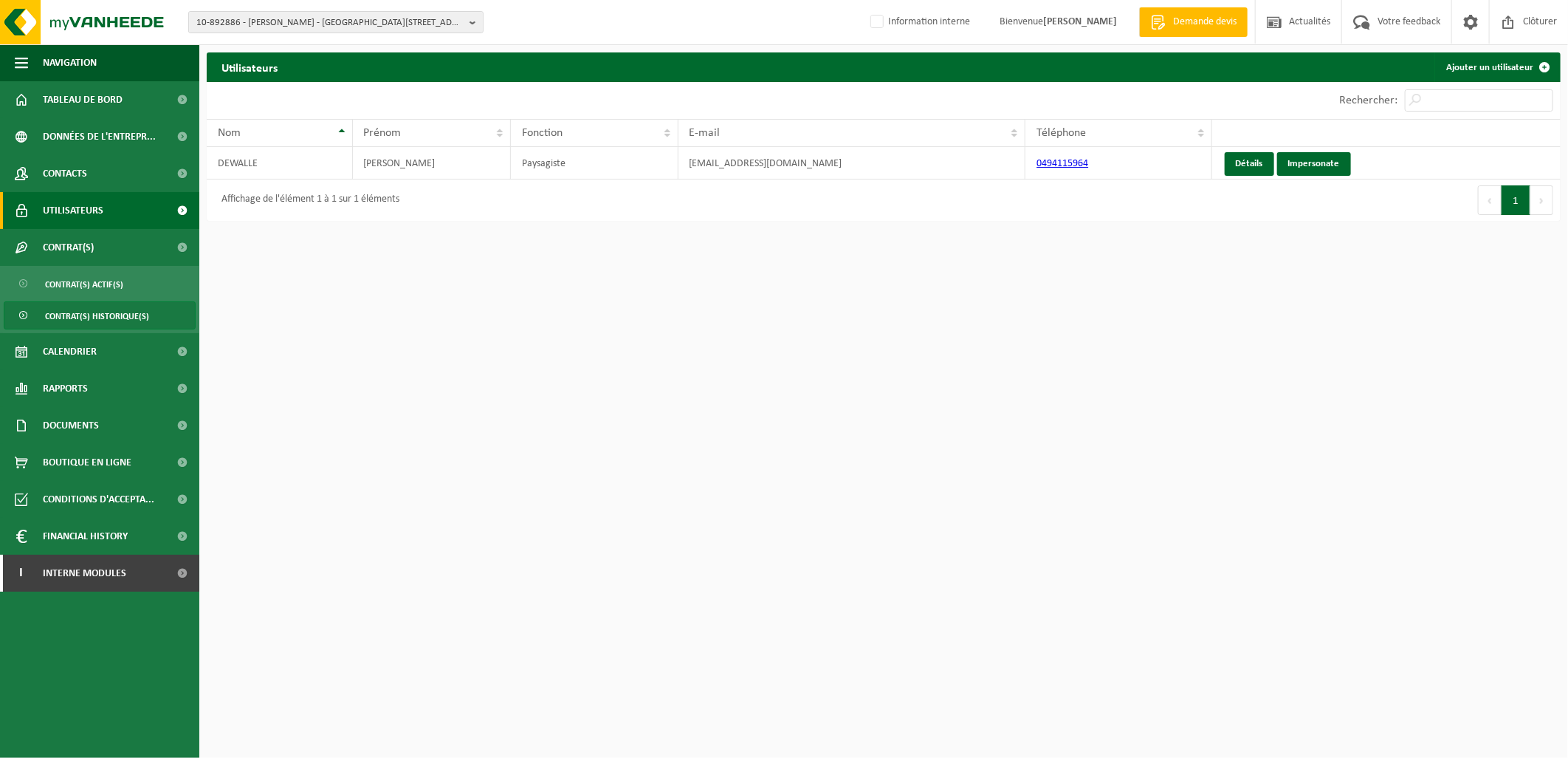
click at [114, 315] on span "Contrat(s) historique(s)" at bounding box center [97, 315] width 104 height 28
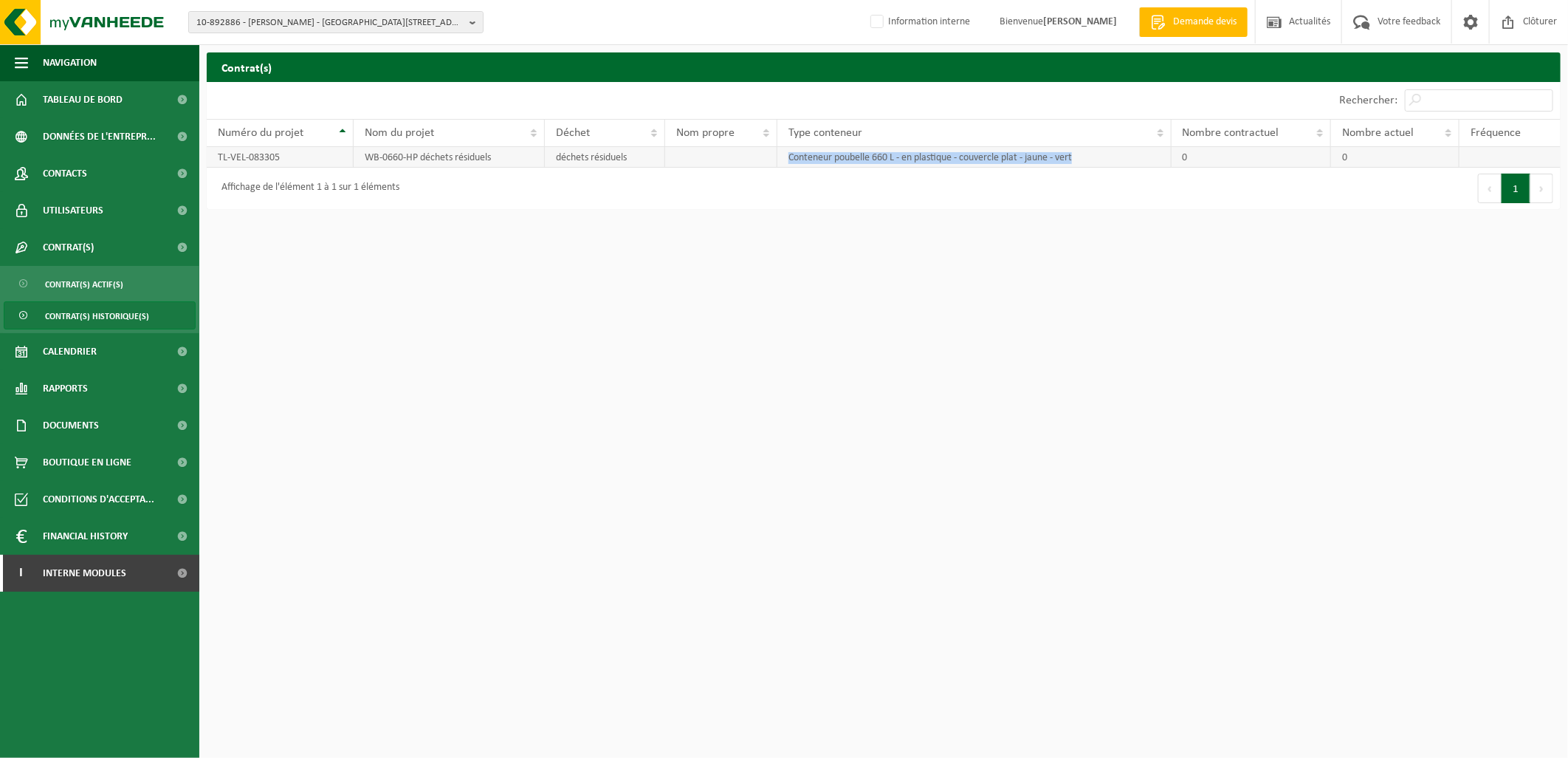
drag, startPoint x: 1093, startPoint y: 158, endPoint x: 783, endPoint y: 164, distance: 310.1
click at [783, 164] on td "Conteneur poubelle 660 L - en plastique - couvercle plat - jaune - vert" at bounding box center [975, 157] width 395 height 21
copy td "Conteneur poubelle 660 L - en plastique - couvercle plat - jaune - vert"
click at [238, 24] on span "10-892886 - ETIENNE DEWALLE - 7950 GROSAGE, RUE SAINT CHRISTOPHE 9" at bounding box center [330, 23] width 268 height 22
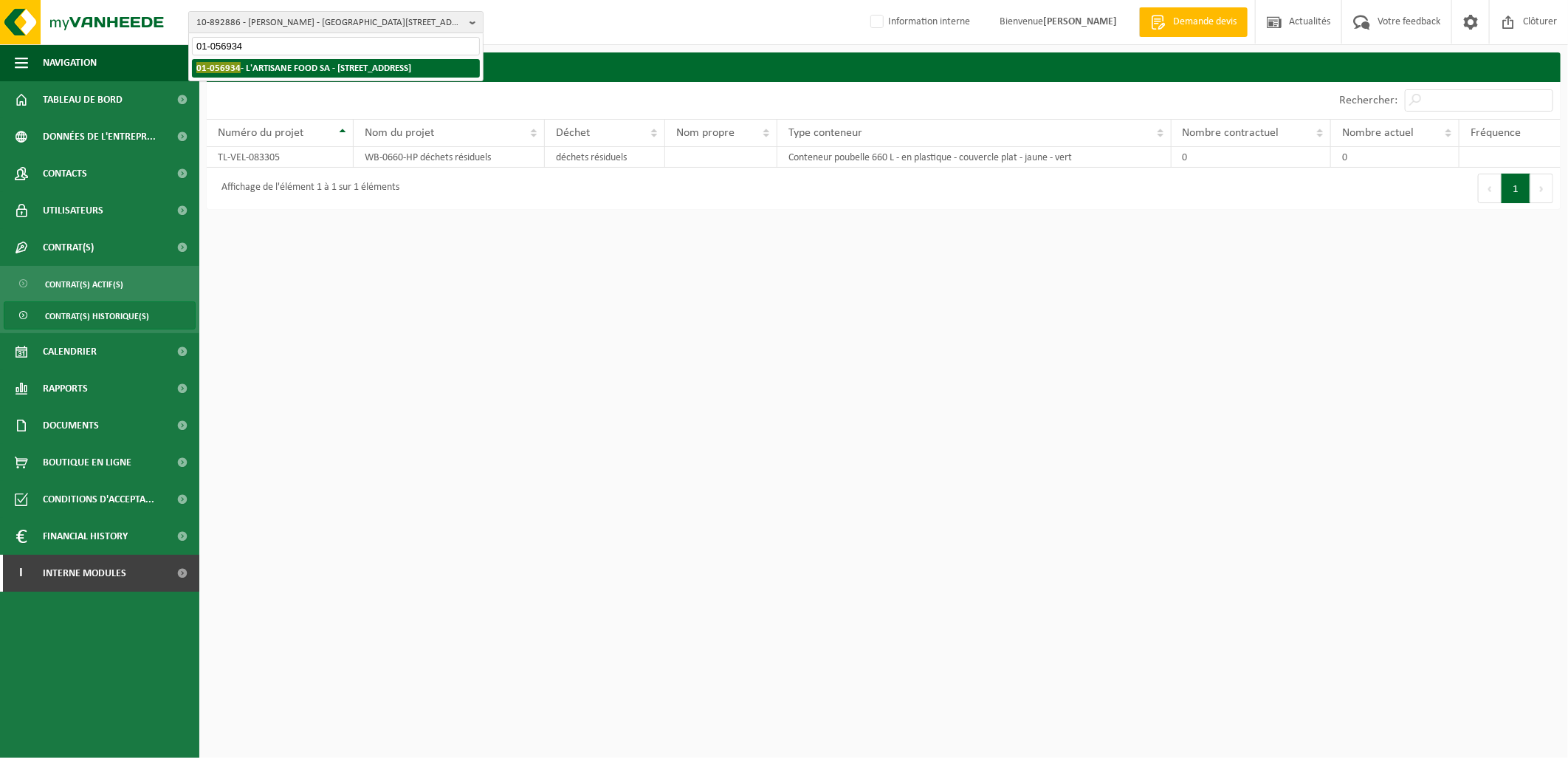
type input "01-056934"
click at [251, 63] on strong "01-056934 - L'ARTISANE FOOD SA - 6180 COURCELLES, RUE DE CHARLEROI 8" at bounding box center [303, 68] width 215 height 11
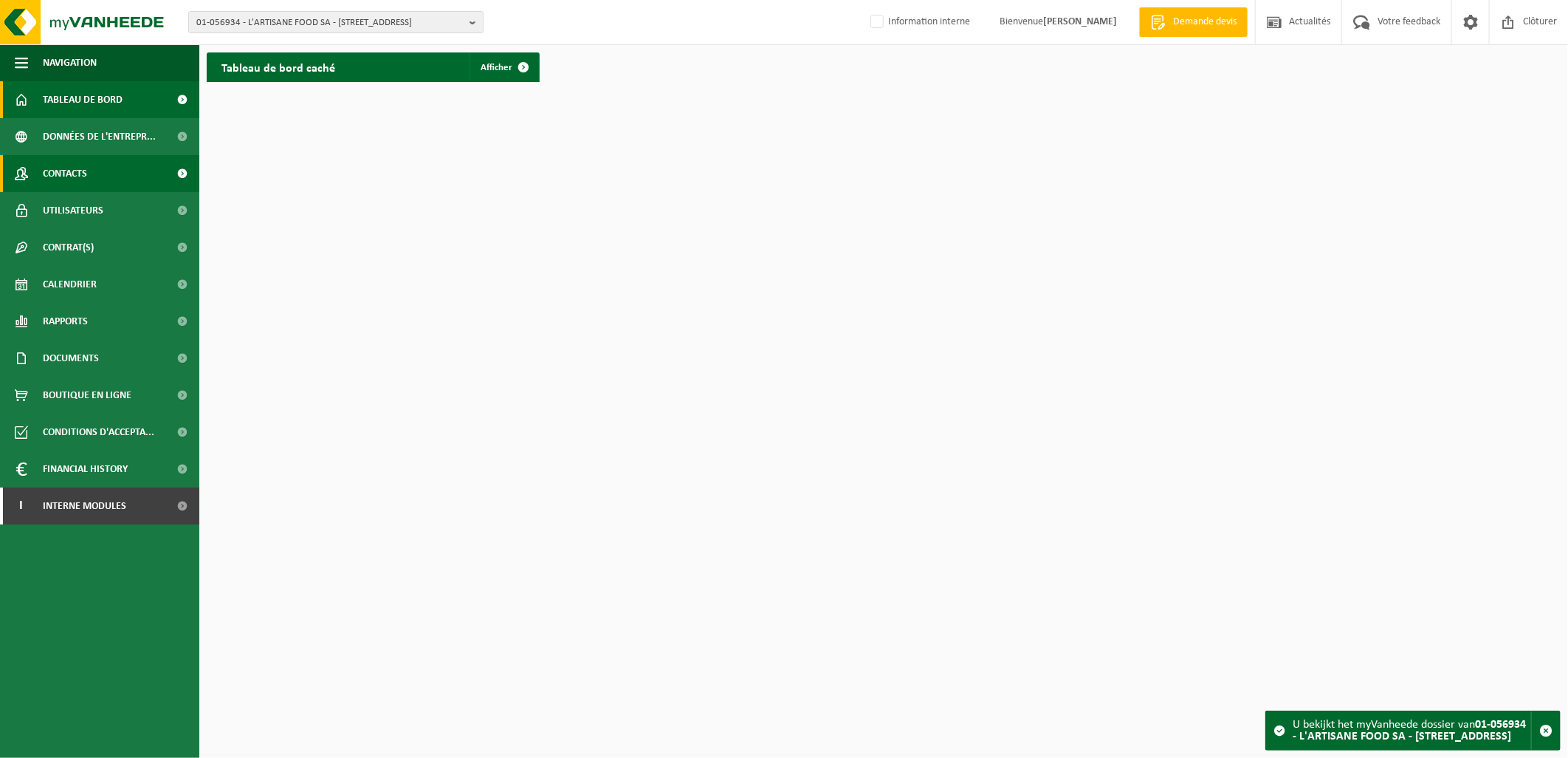
click at [106, 187] on link "Contacts" at bounding box center [100, 174] width 199 height 37
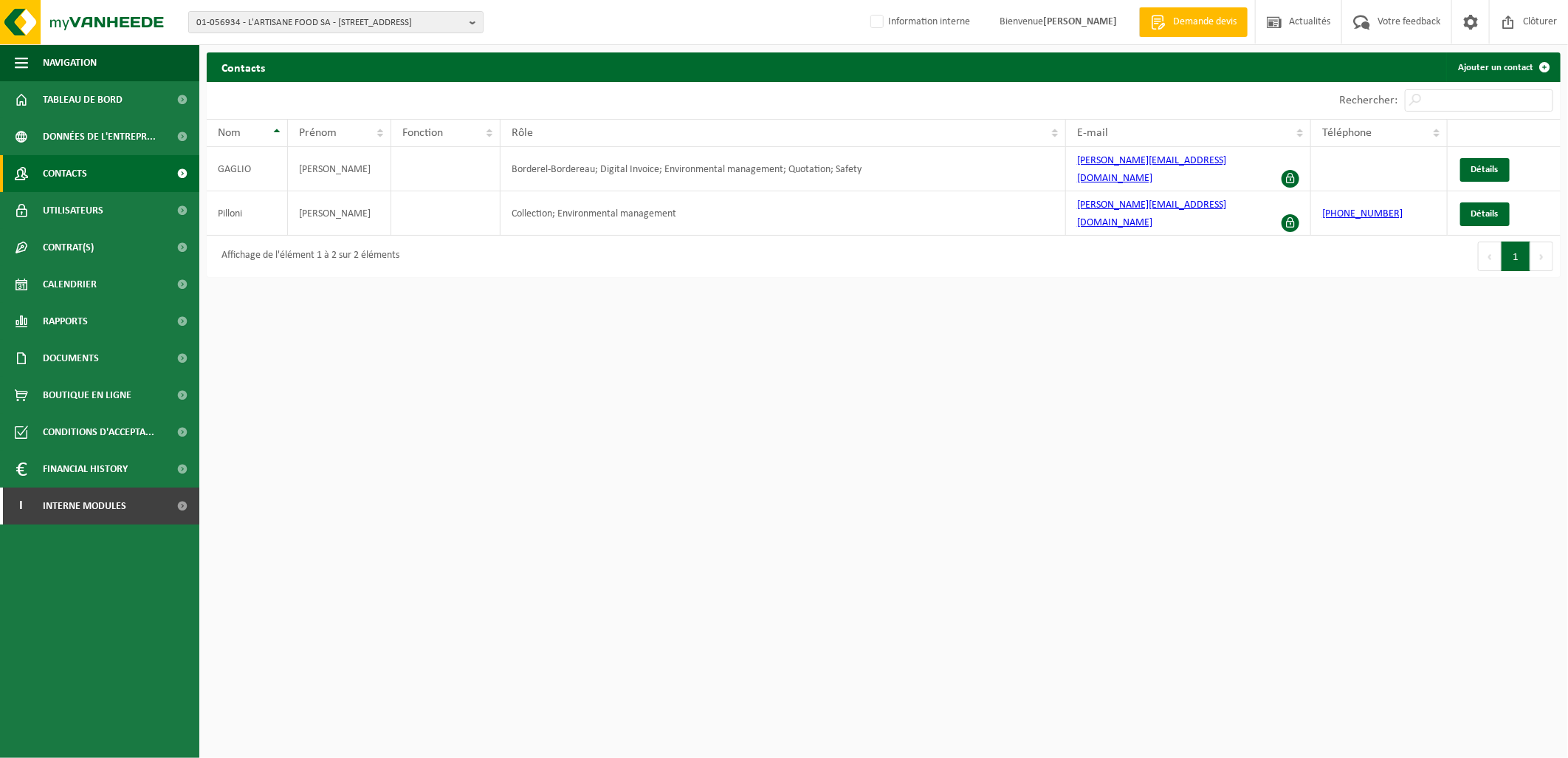
click at [448, 336] on html "01-056934 - L'ARTISANE FOOD SA - [STREET_ADDRESS] 8 01-056934 - L'ARTISANE FOOD…" at bounding box center [784, 379] width 1568 height 758
